Goal: Information Seeking & Learning: Learn about a topic

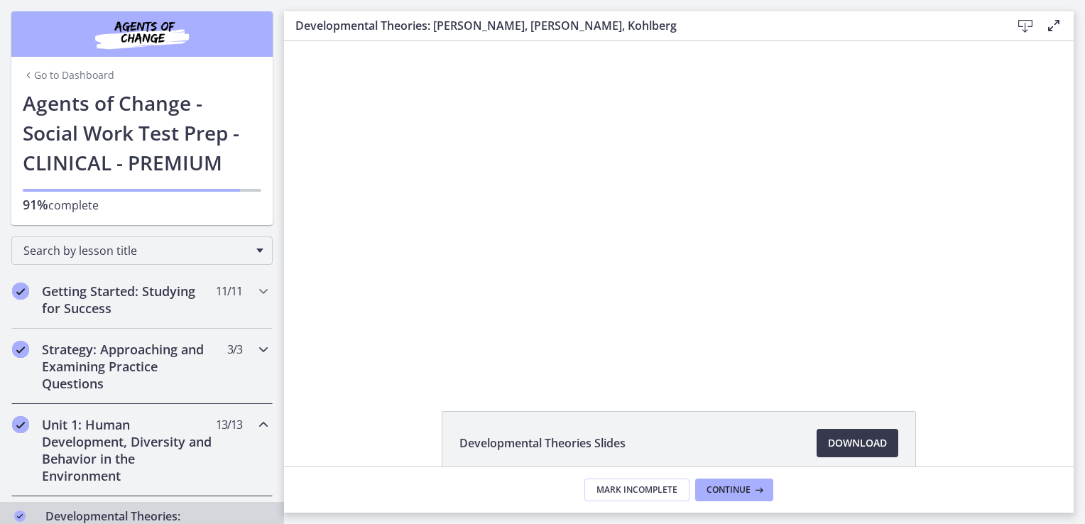
scroll to position [35, 0]
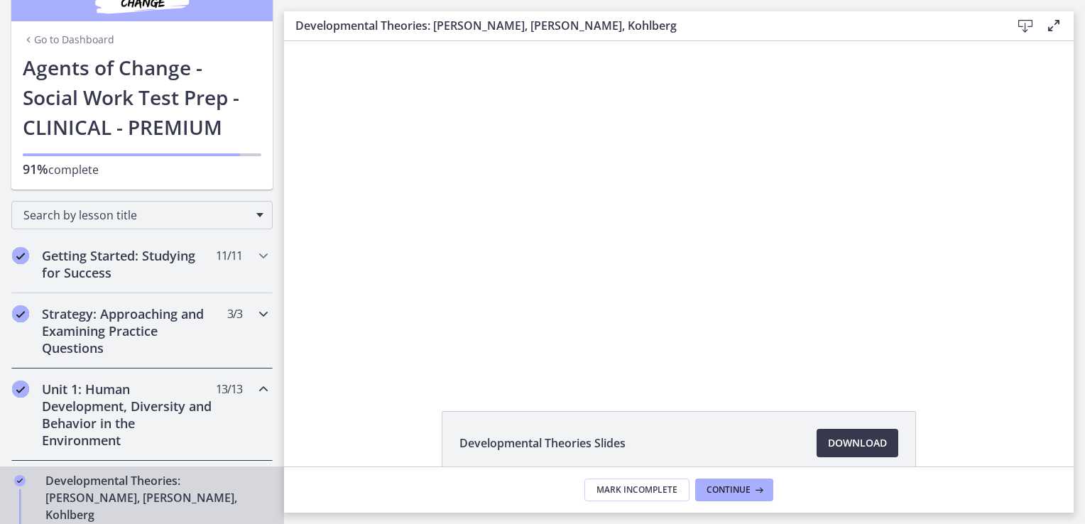
click at [192, 323] on h2 "Strategy: Approaching and Examining Practice Questions" at bounding box center [128, 330] width 173 height 51
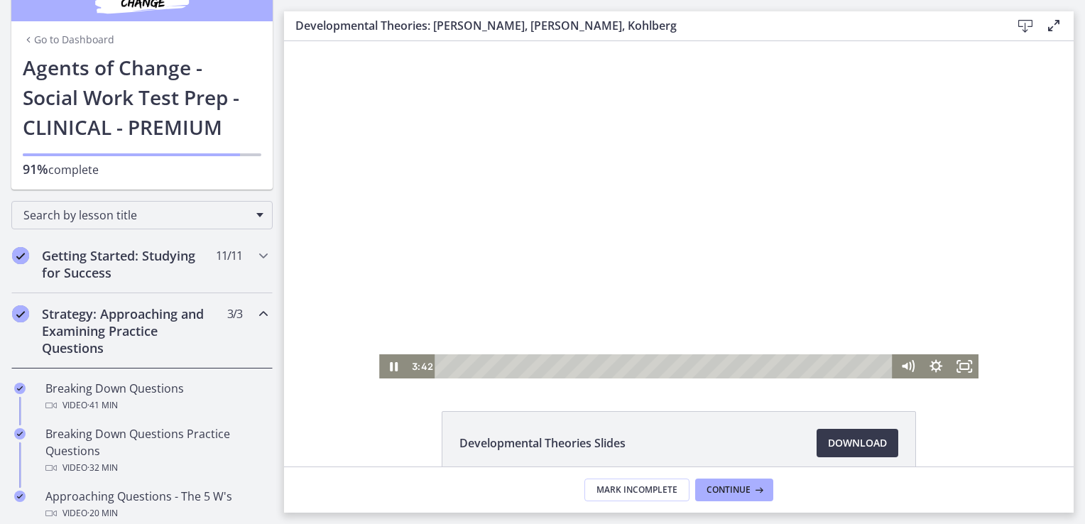
click at [477, 307] on div at bounding box center [678, 209] width 599 height 337
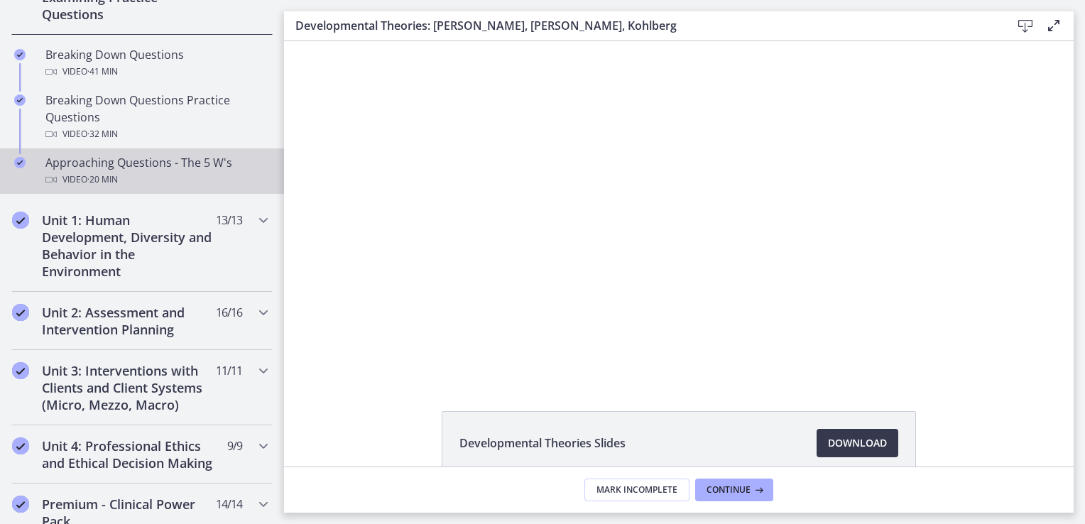
scroll to position [371, 0]
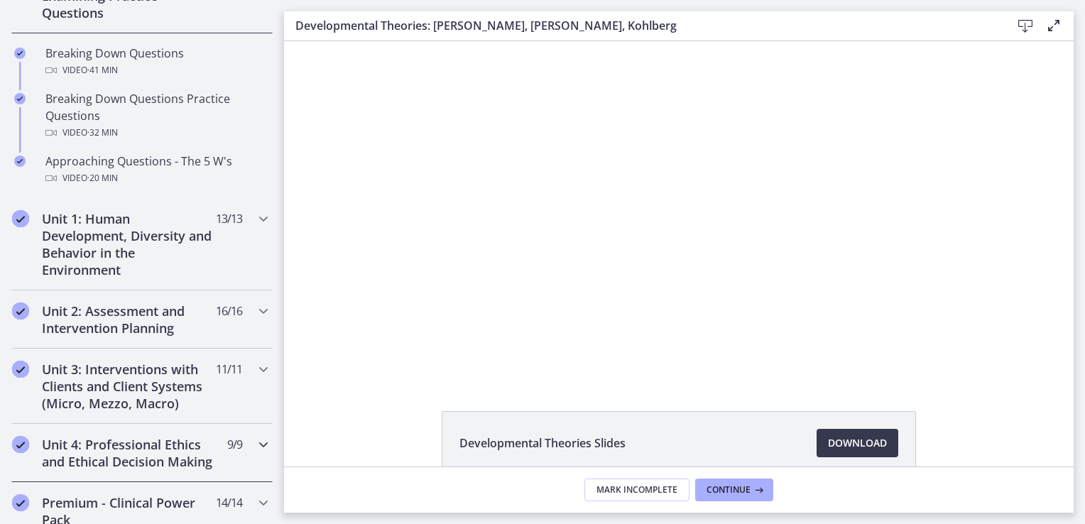
click at [124, 443] on h2 "Unit 4: Professional Ethics and Ethical Decision Making" at bounding box center [128, 453] width 173 height 34
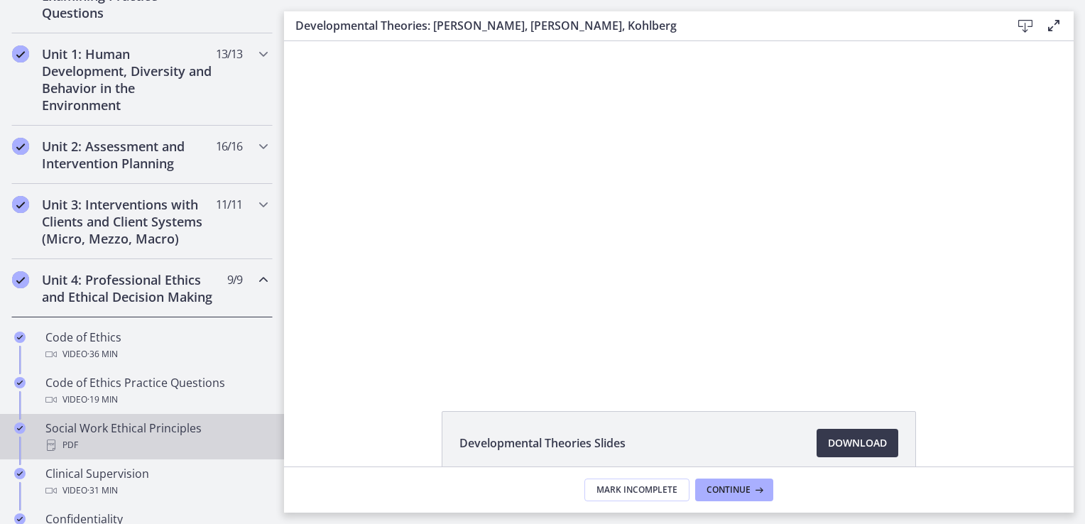
click at [202, 434] on div "Social Work Ethical Principles PDF" at bounding box center [155, 437] width 221 height 34
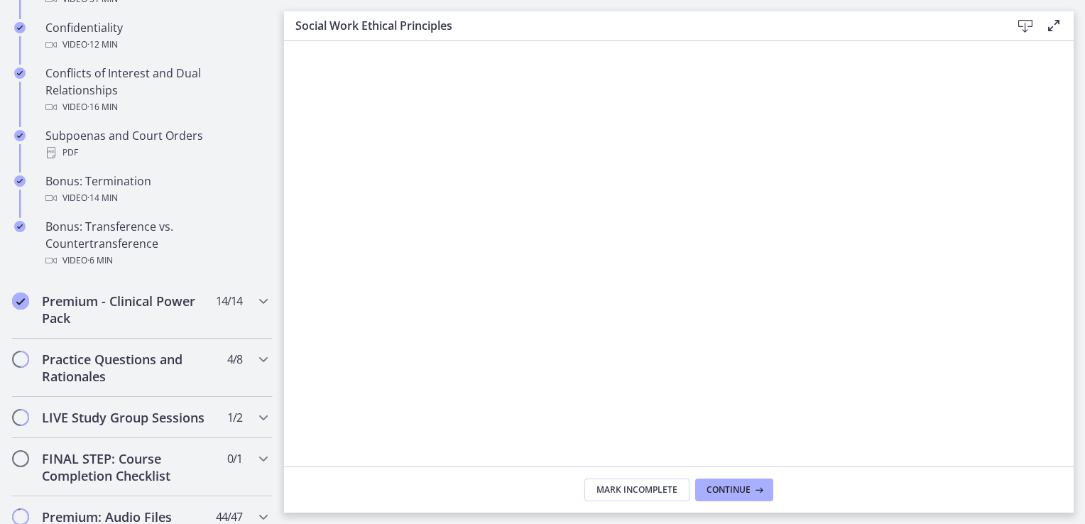
scroll to position [860, 0]
click at [227, 369] on span "4 / 8 Completed" at bounding box center [234, 360] width 15 height 17
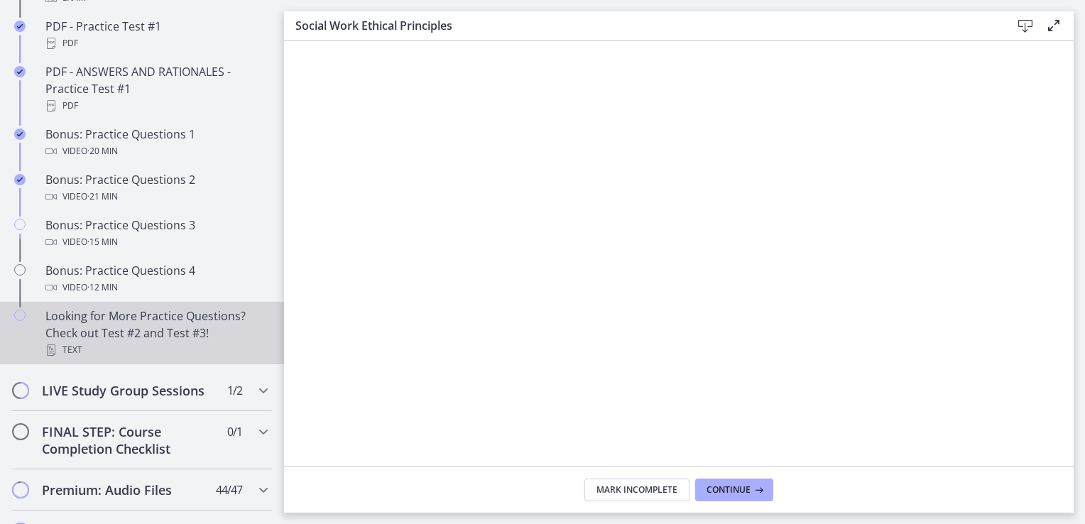
click at [199, 347] on div "Looking for More Practice Questions? Check out Test #2 and Test #3! Text" at bounding box center [155, 332] width 221 height 51
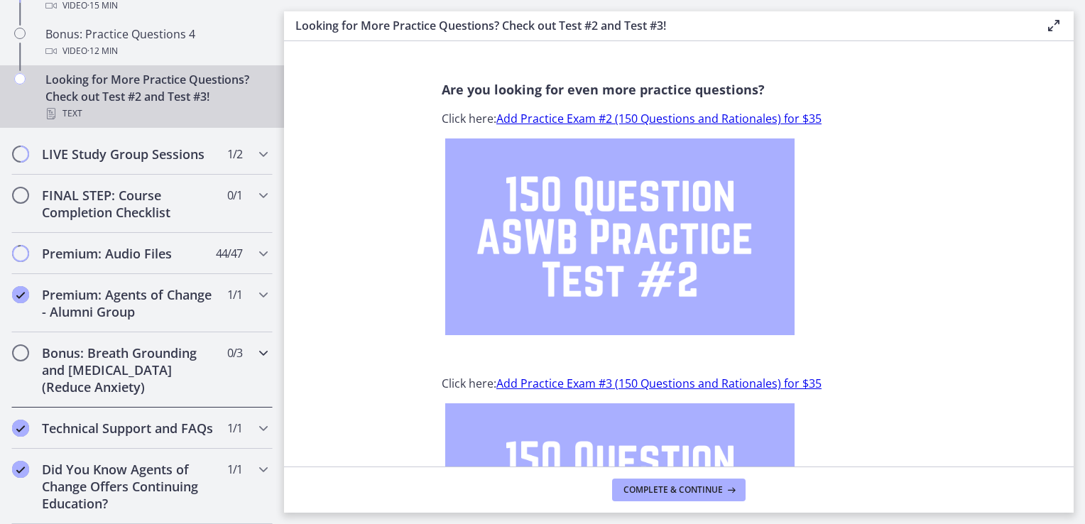
scroll to position [1124, 0]
click at [228, 302] on div "Premium: Agents of Change - Alumni Group 1 / 1 Completed" at bounding box center [141, 303] width 261 height 58
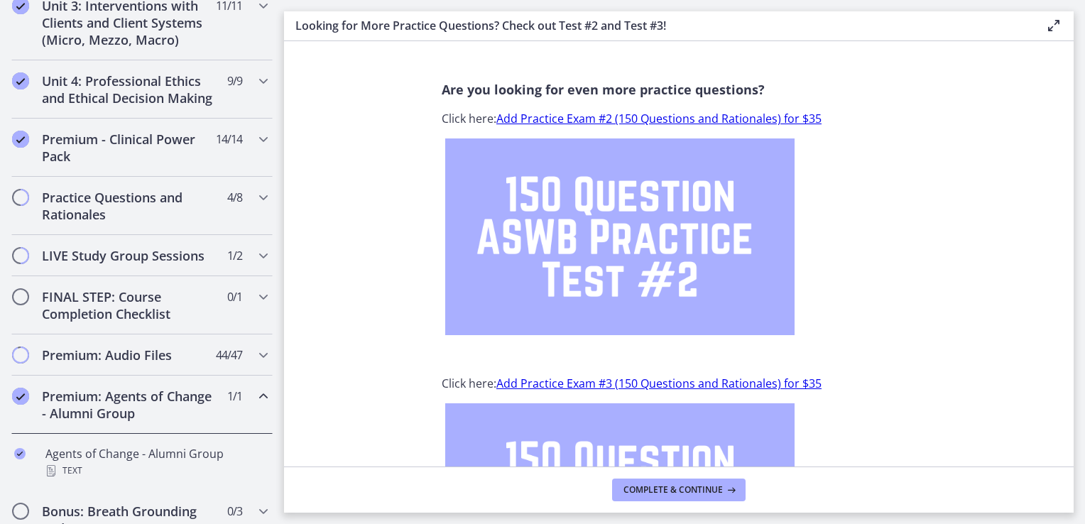
scroll to position [569, 0]
click at [216, 172] on div "Premium - Clinical Power Pack 14 / 14 Completed" at bounding box center [141, 148] width 261 height 58
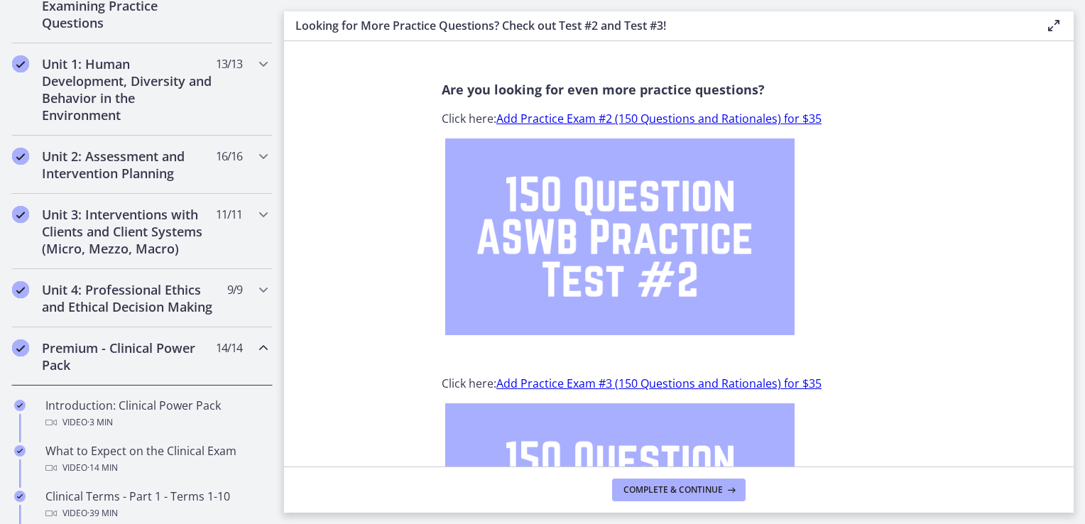
scroll to position [334, 0]
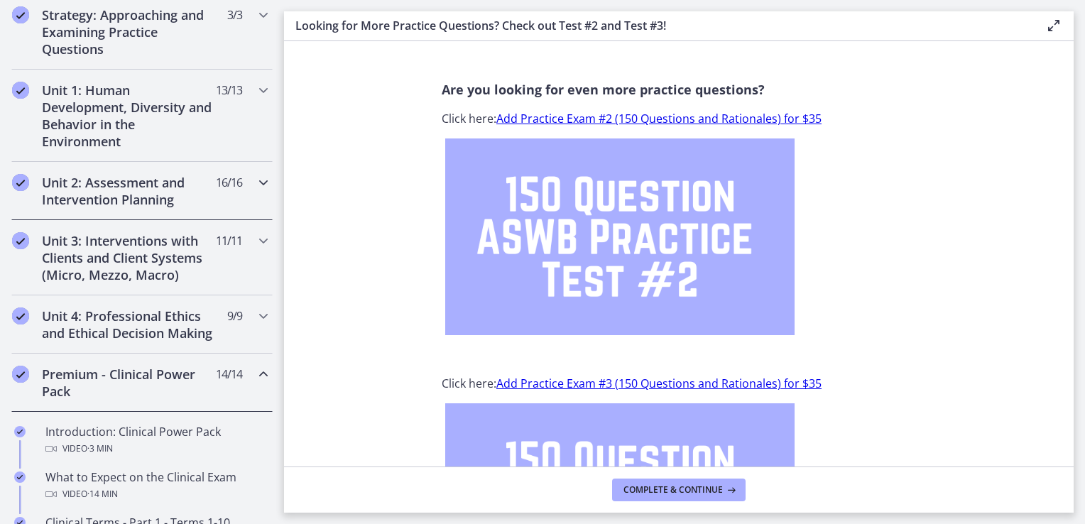
click at [207, 190] on div "Unit 2: Assessment and Intervention Planning 16 / 16 Completed" at bounding box center [141, 191] width 261 height 58
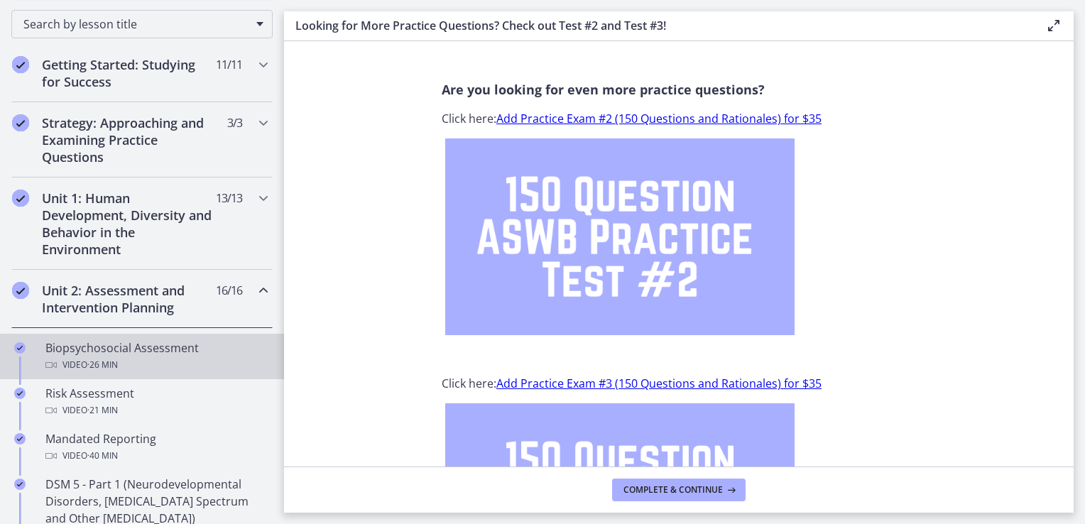
scroll to position [224, 0]
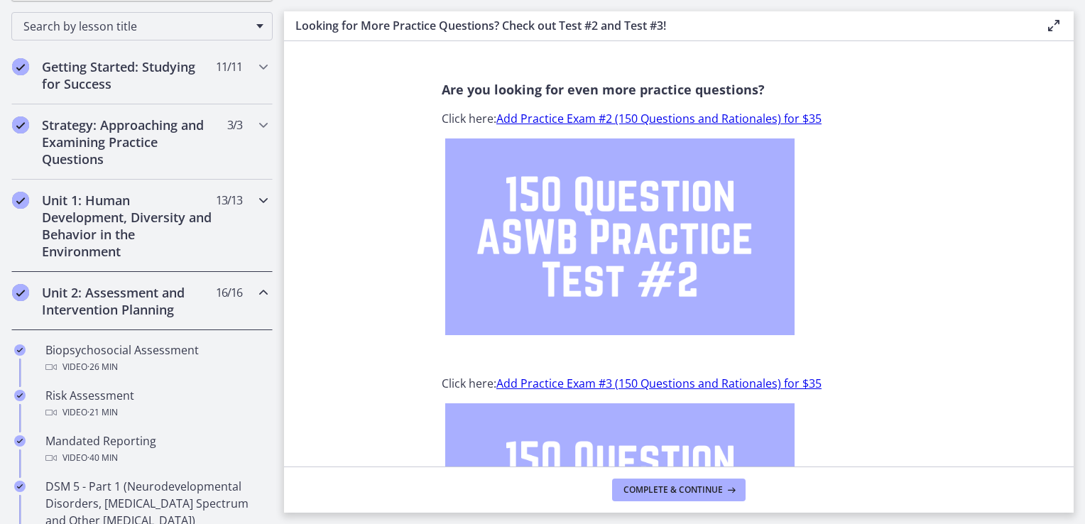
click at [204, 214] on div "Unit 1: Human Development, Diversity and Behavior in the Environment 13 / 13 Co…" at bounding box center [141, 226] width 261 height 92
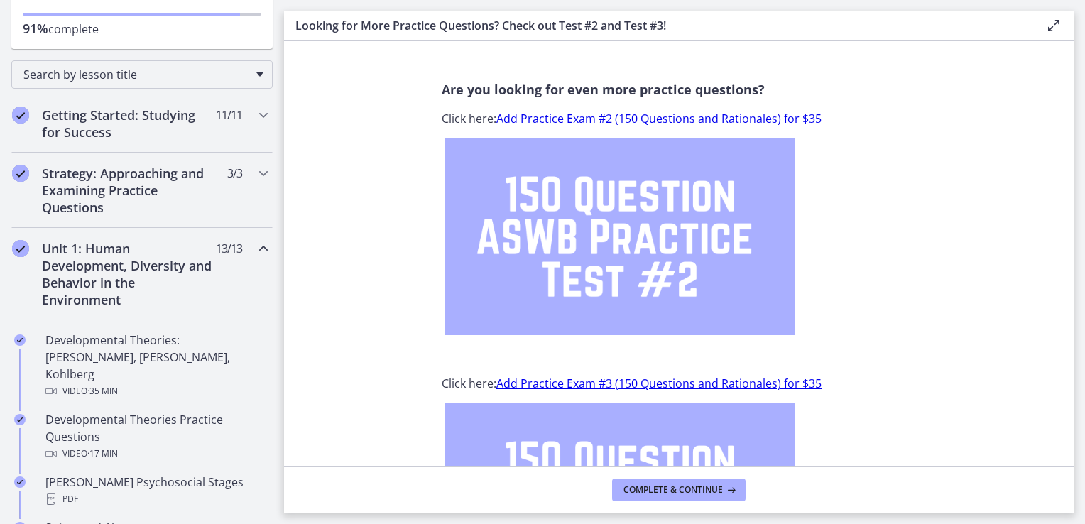
scroll to position [175, 0]
click at [197, 204] on h2 "Strategy: Approaching and Examining Practice Questions" at bounding box center [128, 191] width 173 height 51
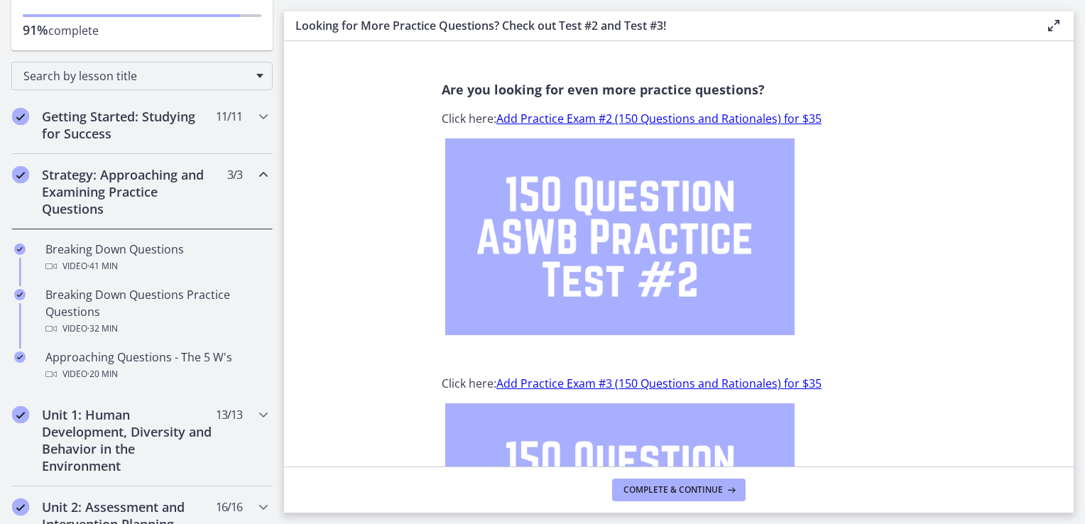
click at [187, 154] on div "Strategy: Approaching and Examining Practice Questions 3 / 3 Completed" at bounding box center [141, 191] width 261 height 75
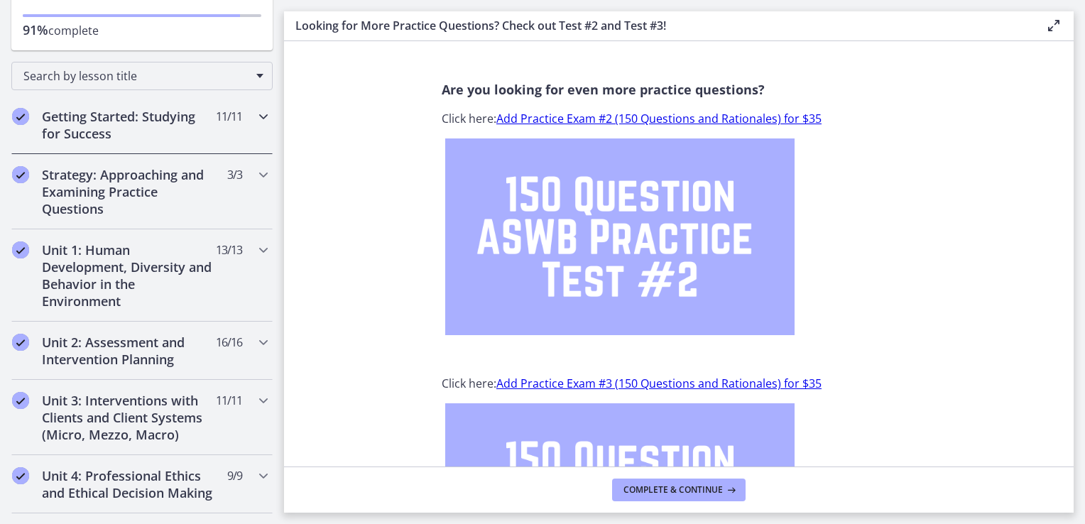
click at [197, 131] on h2 "Getting Started: Studying for Success" at bounding box center [128, 125] width 173 height 34
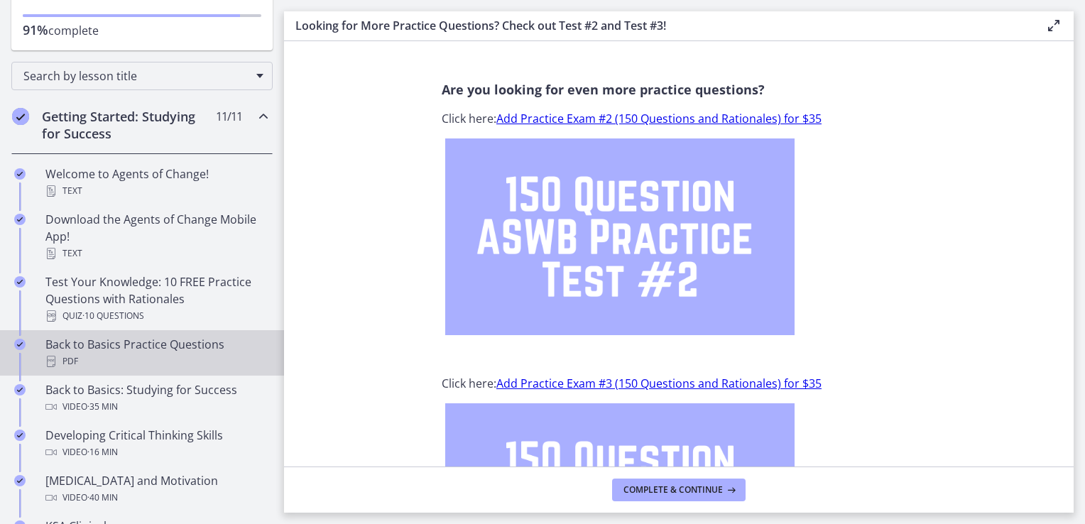
click at [197, 353] on div "PDF" at bounding box center [155, 361] width 221 height 17
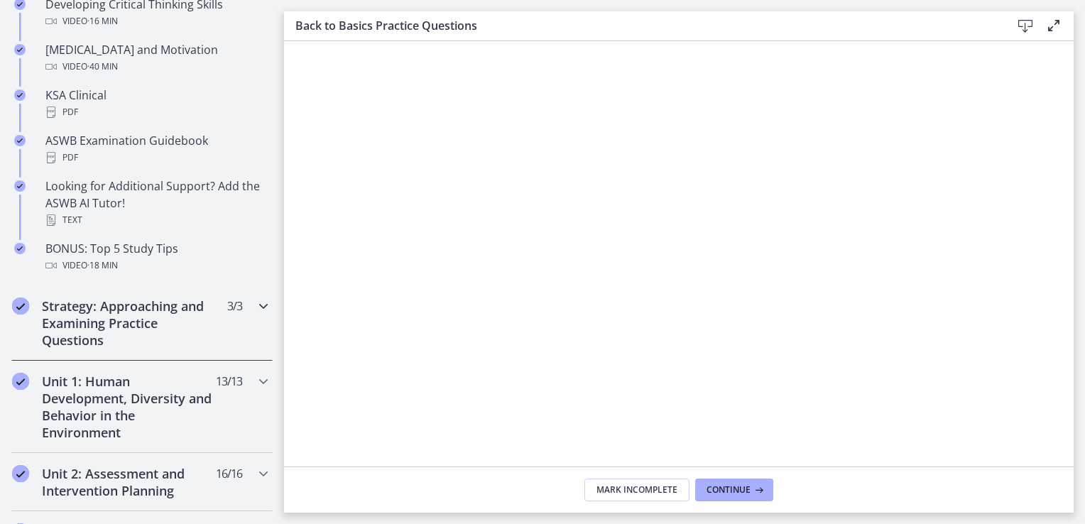
click at [204, 315] on div "Strategy: Approaching and Examining Practice Questions 3 / 3 Completed" at bounding box center [141, 322] width 261 height 75
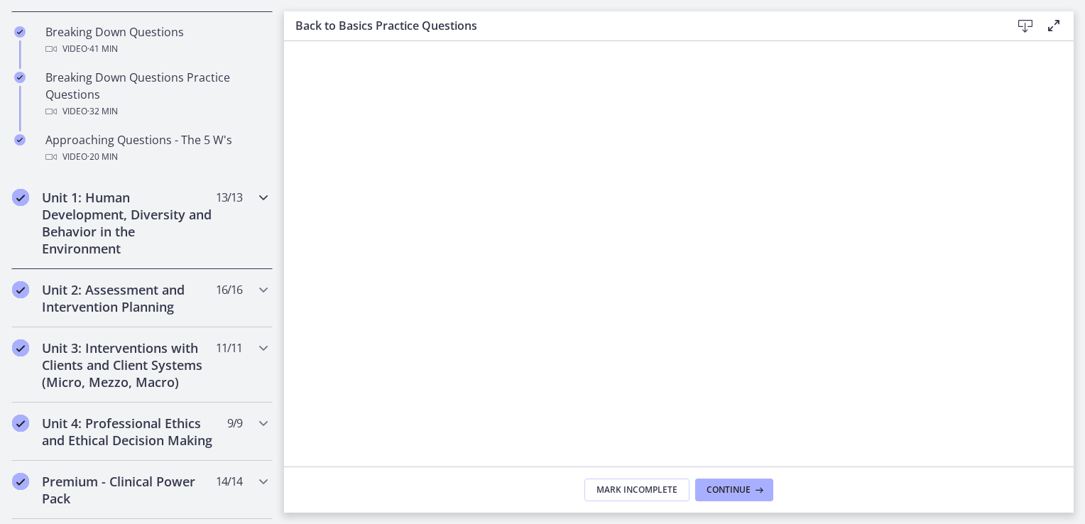
scroll to position [394, 0]
click at [236, 206] on div "Unit 1: Human Development, Diversity and Behavior in the Environment 13 / 13 Co…" at bounding box center [141, 221] width 261 height 92
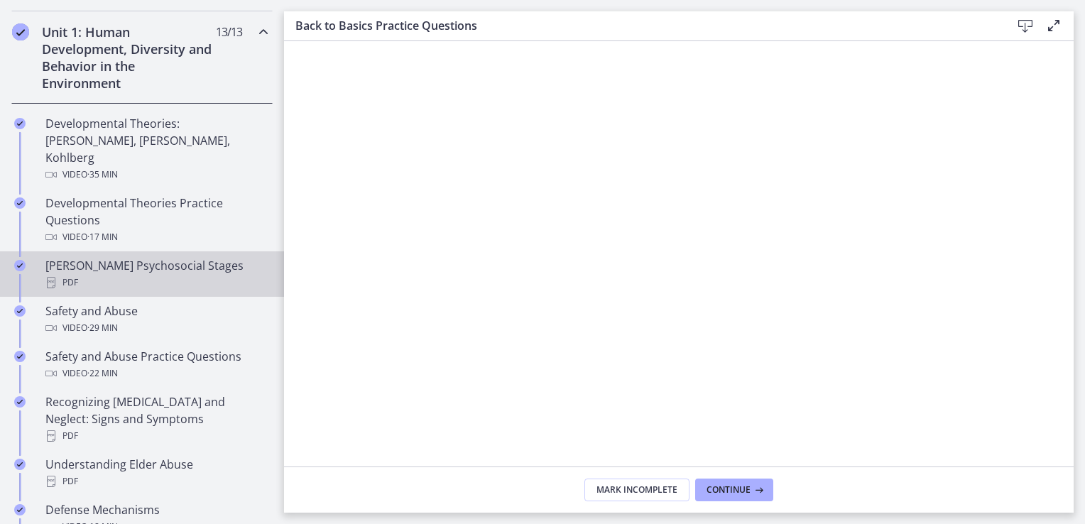
scroll to position [393, 0]
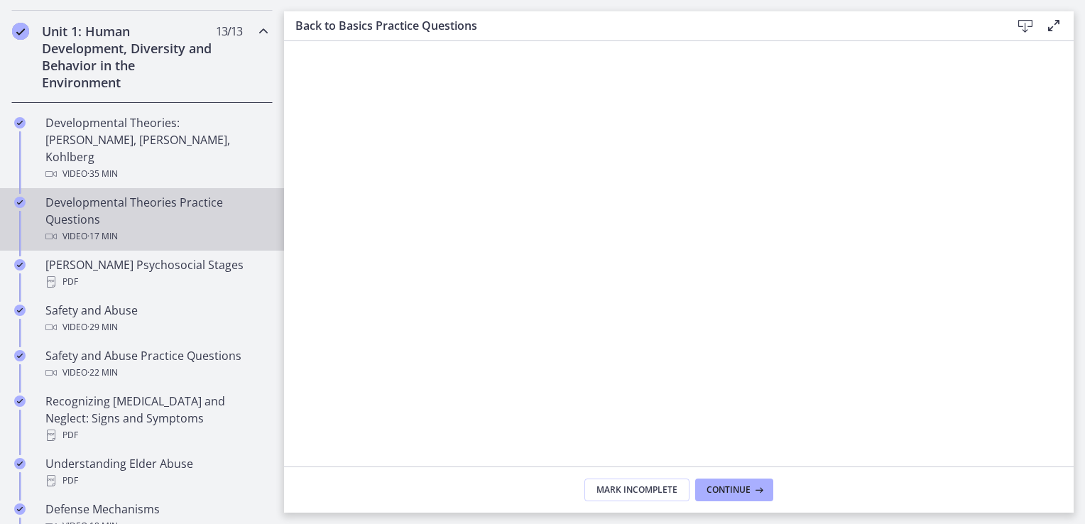
click at [177, 196] on div "Developmental Theories Practice Questions Video · 17 min" at bounding box center [155, 219] width 221 height 51
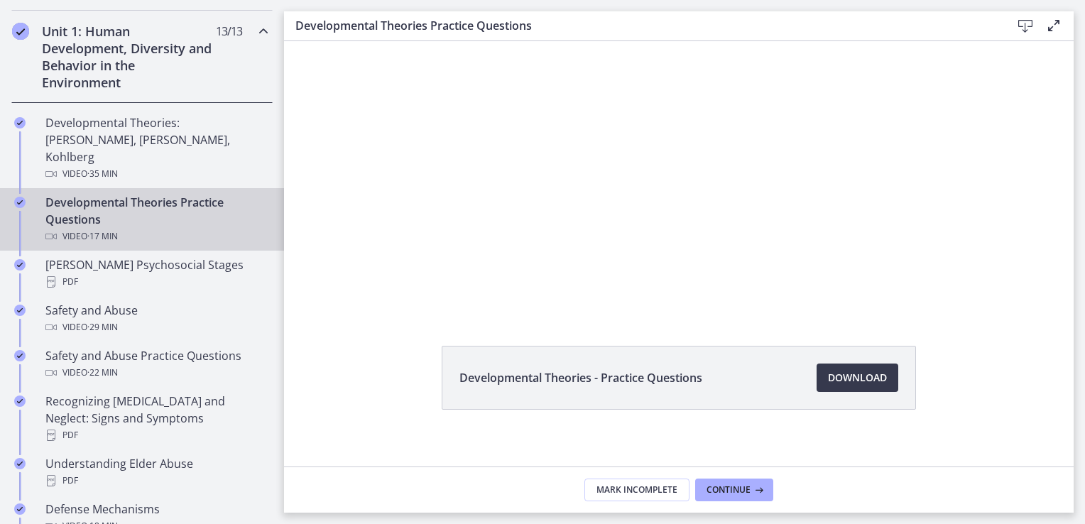
scroll to position [56, 0]
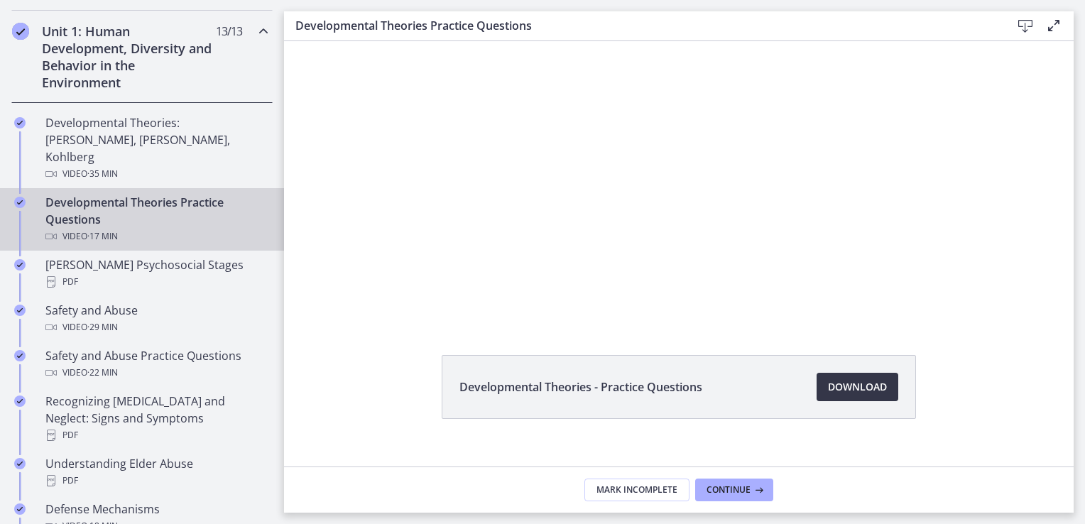
click at [852, 380] on span "Download Opens in a new window" at bounding box center [857, 386] width 59 height 17
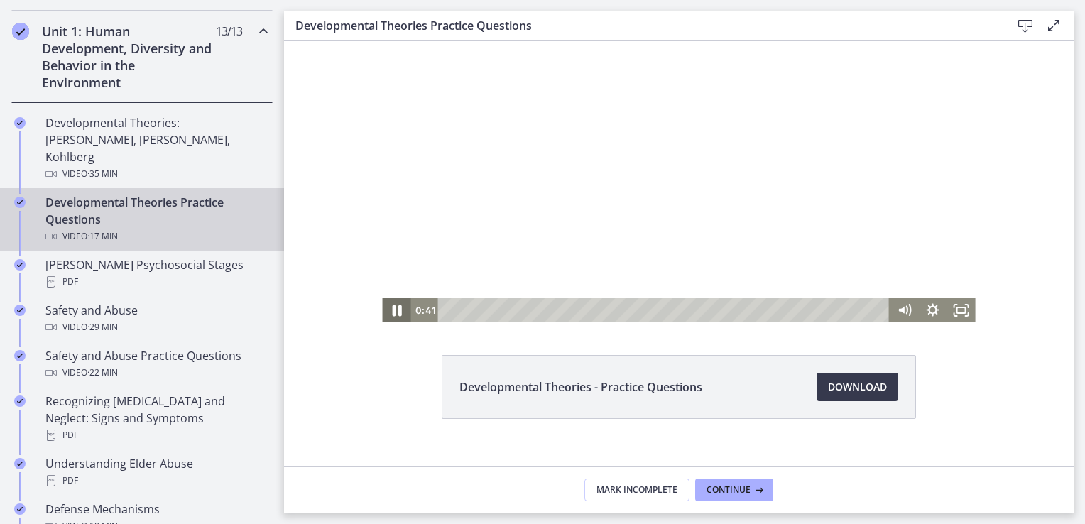
click at [389, 305] on icon "Pause" at bounding box center [396, 310] width 34 height 29
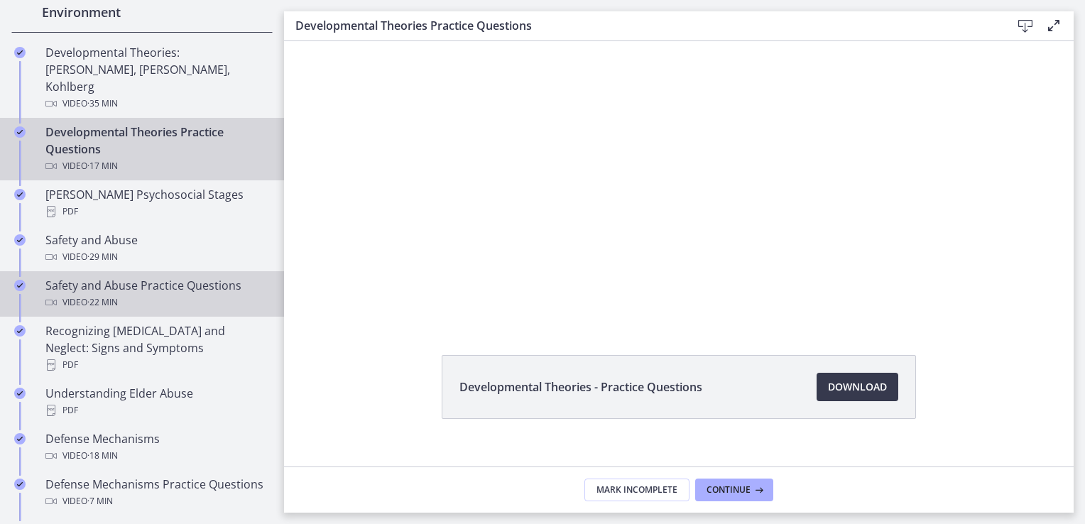
scroll to position [464, 0]
click at [172, 276] on div "Safety and Abuse Practice Questions Video · 22 min" at bounding box center [155, 293] width 221 height 34
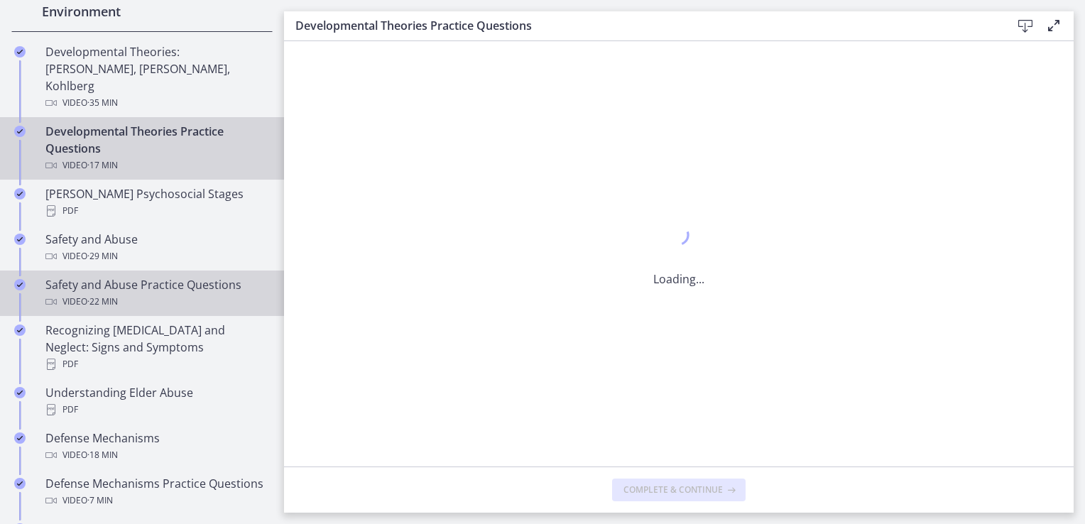
scroll to position [0, 0]
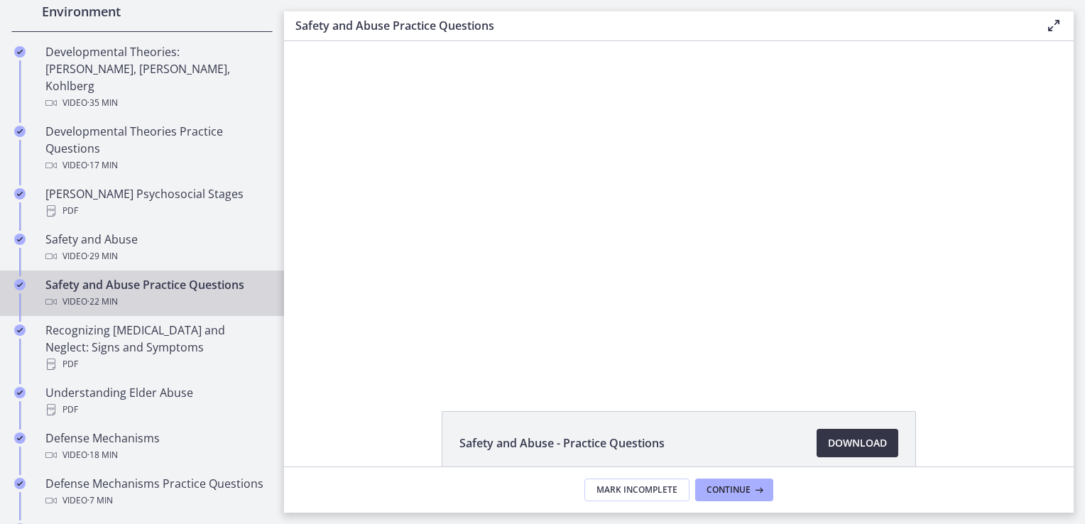
click at [828, 435] on span "Download Opens in a new window" at bounding box center [857, 442] width 59 height 17
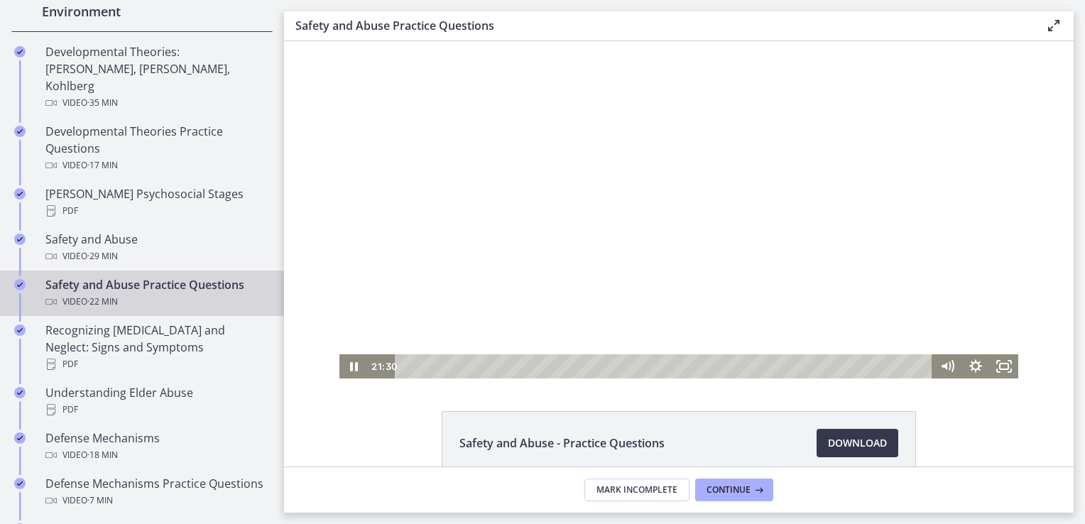
click at [566, 226] on div at bounding box center [678, 209] width 679 height 337
